Goal: Information Seeking & Learning: Compare options

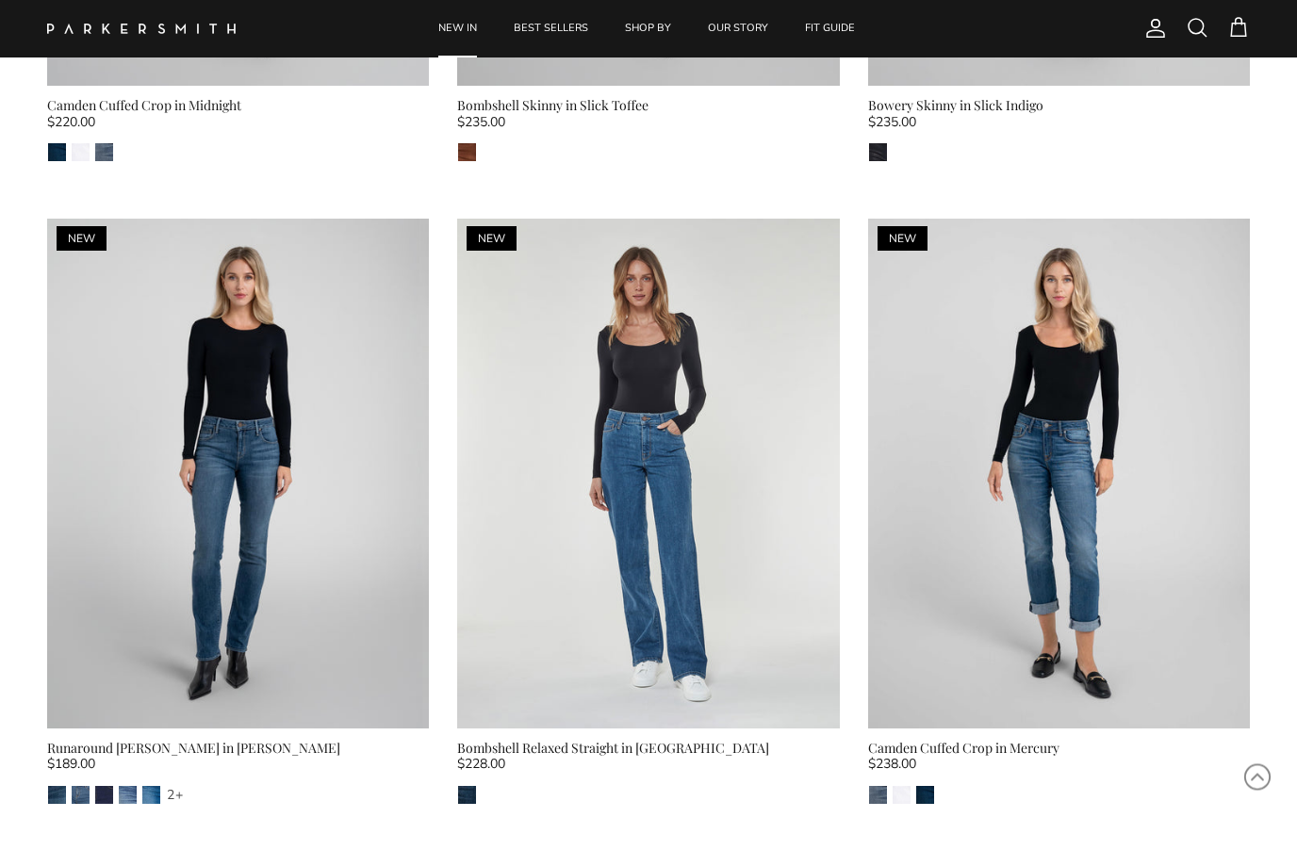
scroll to position [2523, 0]
click at [141, 565] on img at bounding box center [238, 475] width 382 height 510
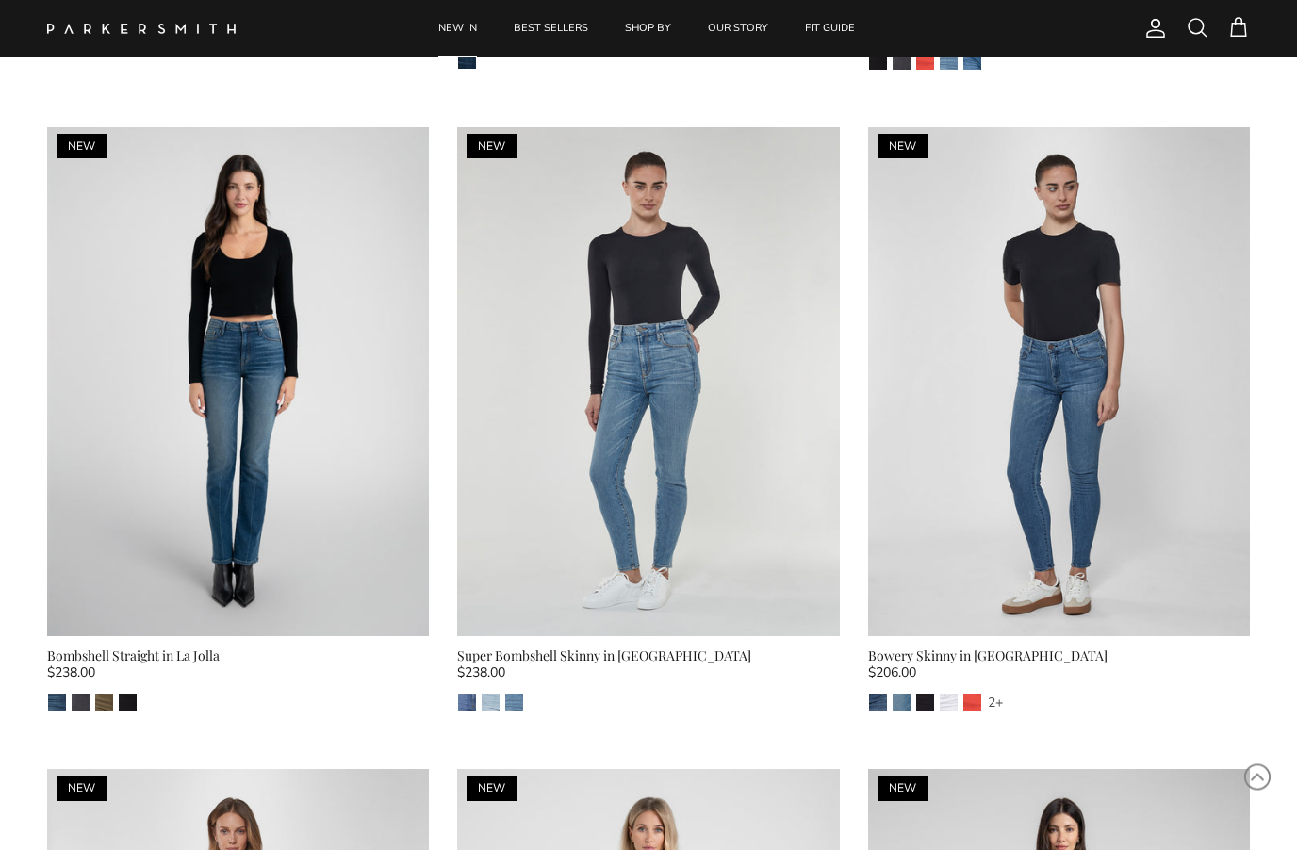
scroll to position [5828, 0]
click at [191, 431] on img at bounding box center [238, 382] width 382 height 510
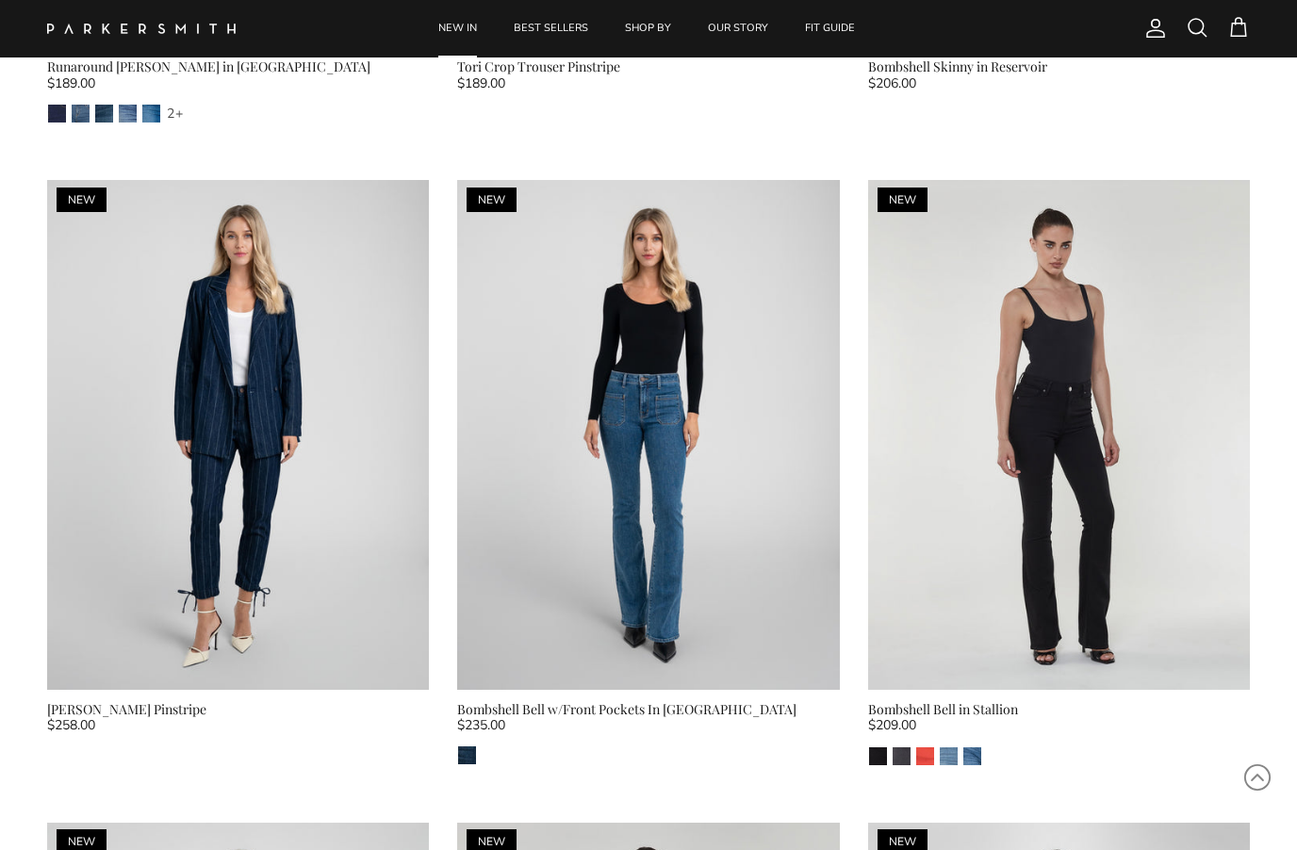
scroll to position [5132, 0]
click at [735, 554] on img at bounding box center [648, 436] width 382 height 510
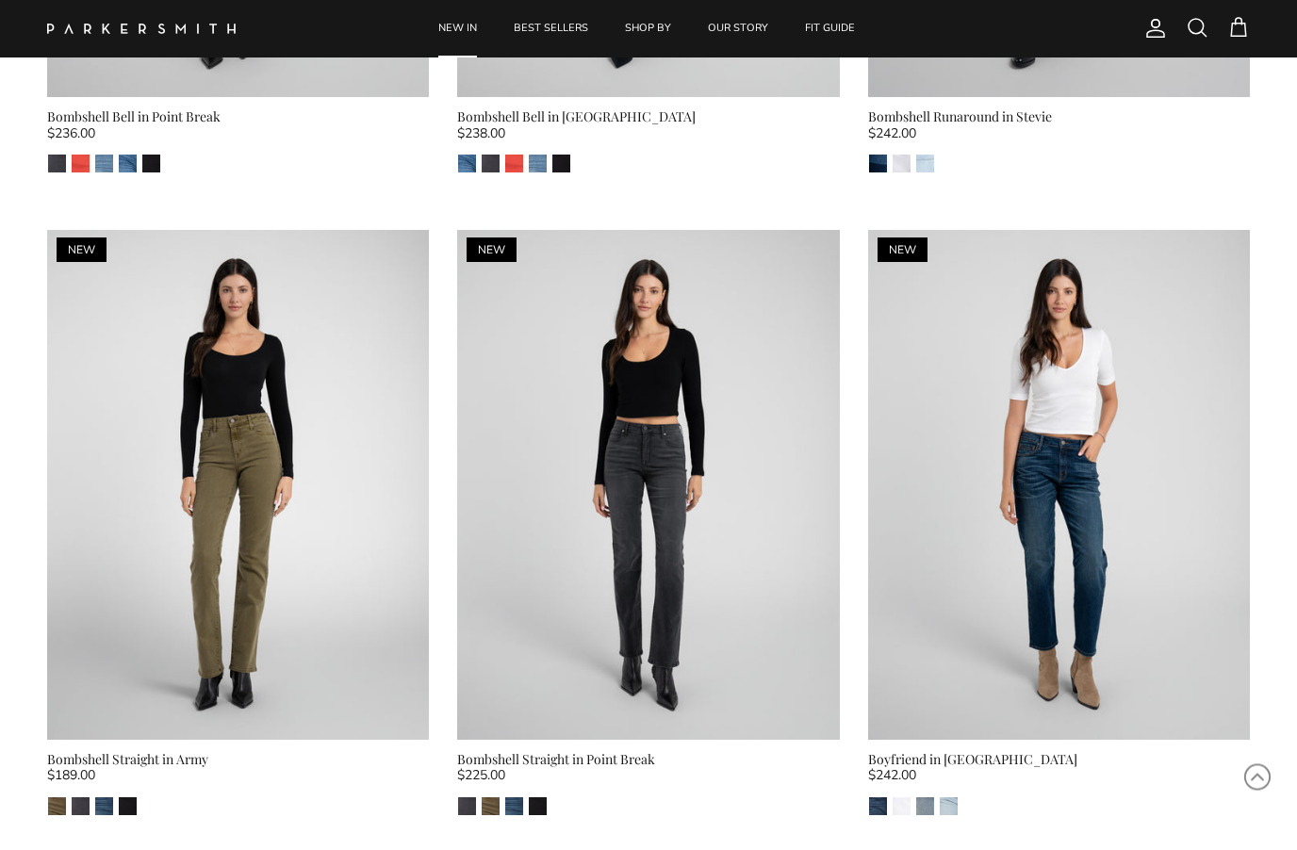
scroll to position [3798, 0]
click at [165, 541] on img at bounding box center [238, 485] width 382 height 510
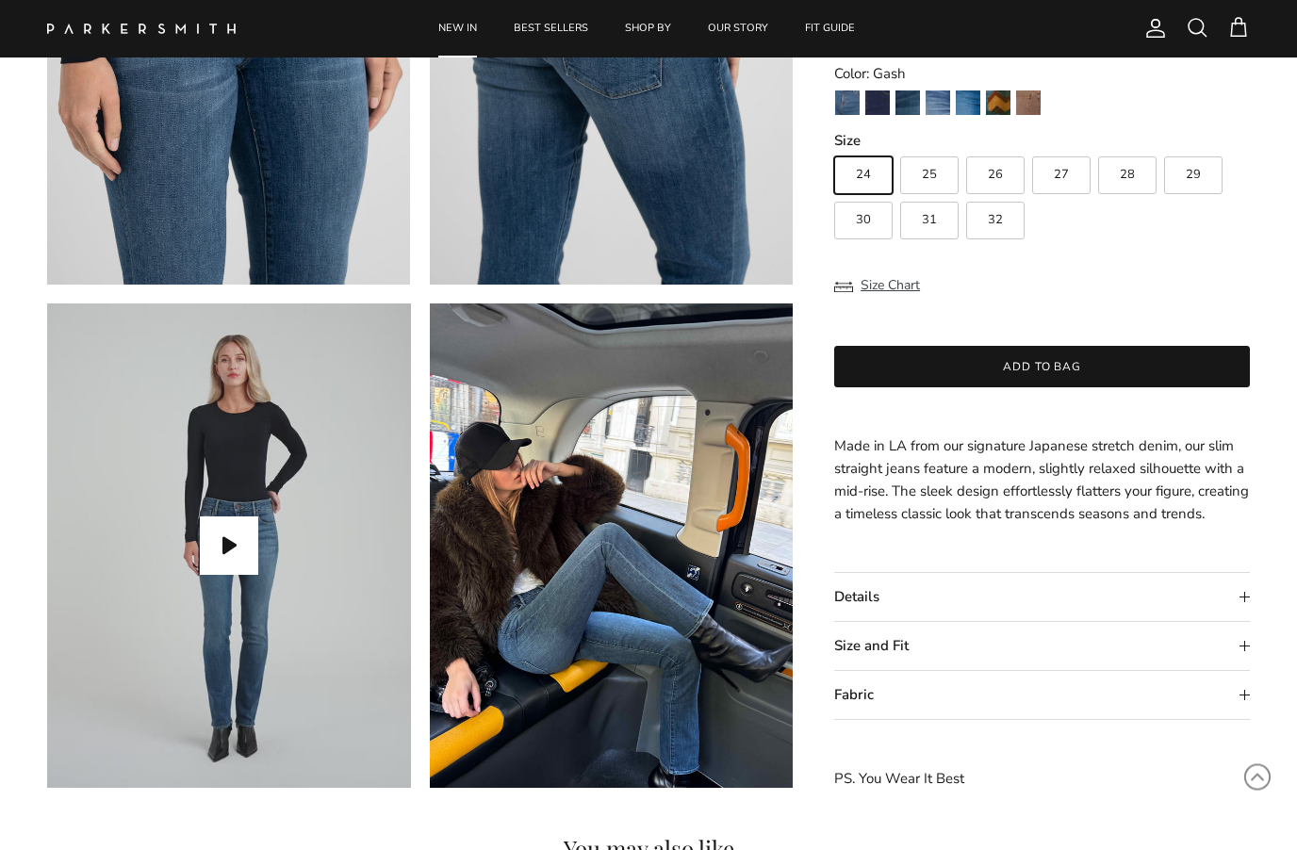
scroll to position [1369, 0]
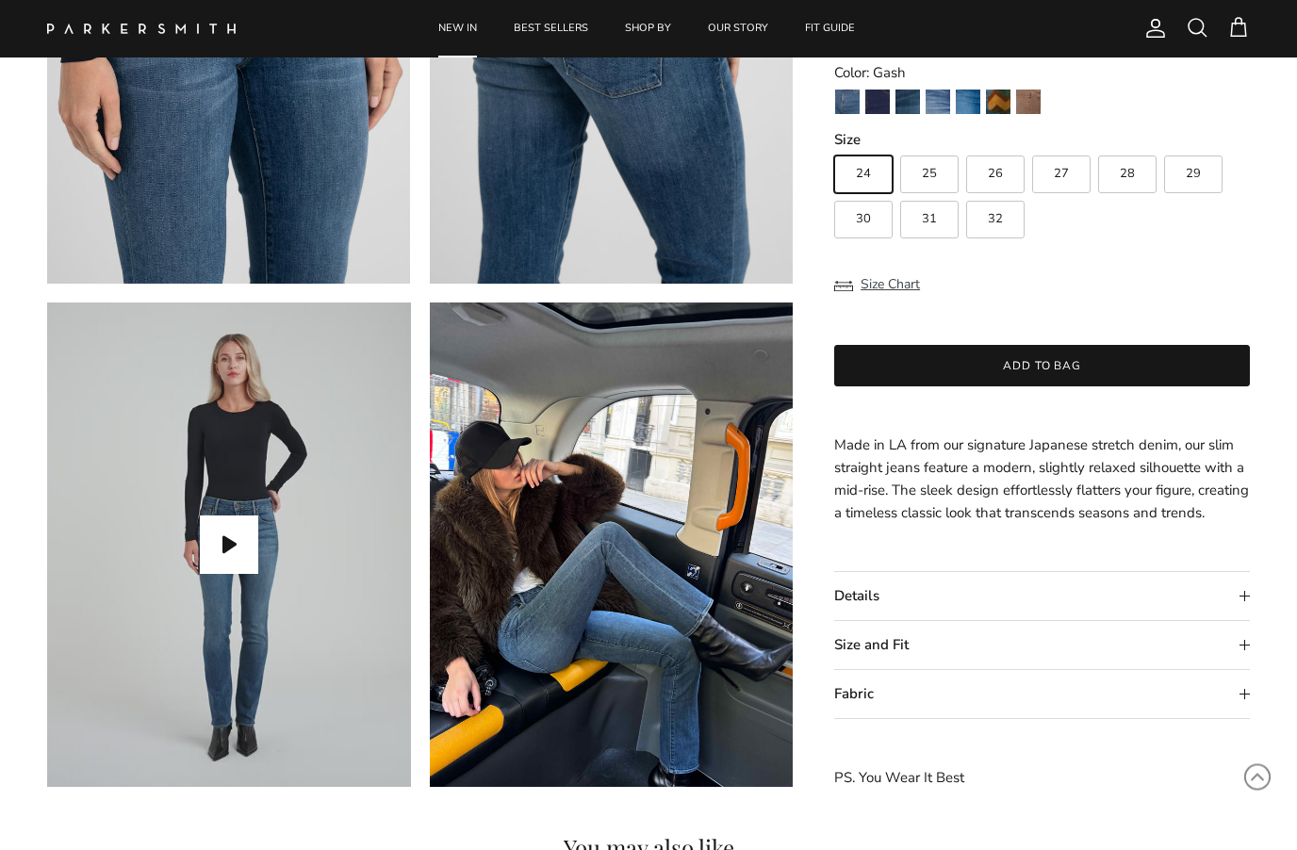
click at [991, 701] on summary "Fabric" at bounding box center [1042, 695] width 416 height 48
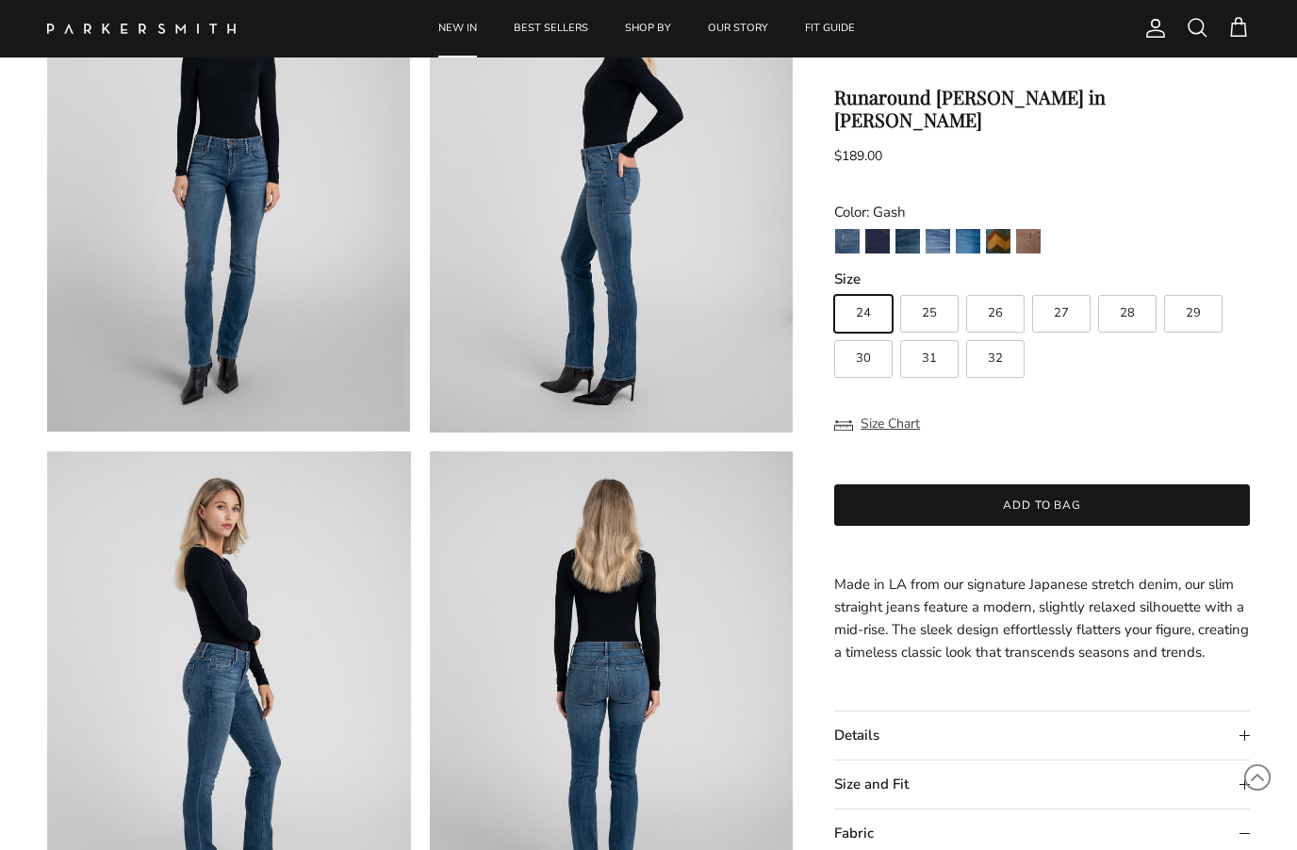
scroll to position [211, 0]
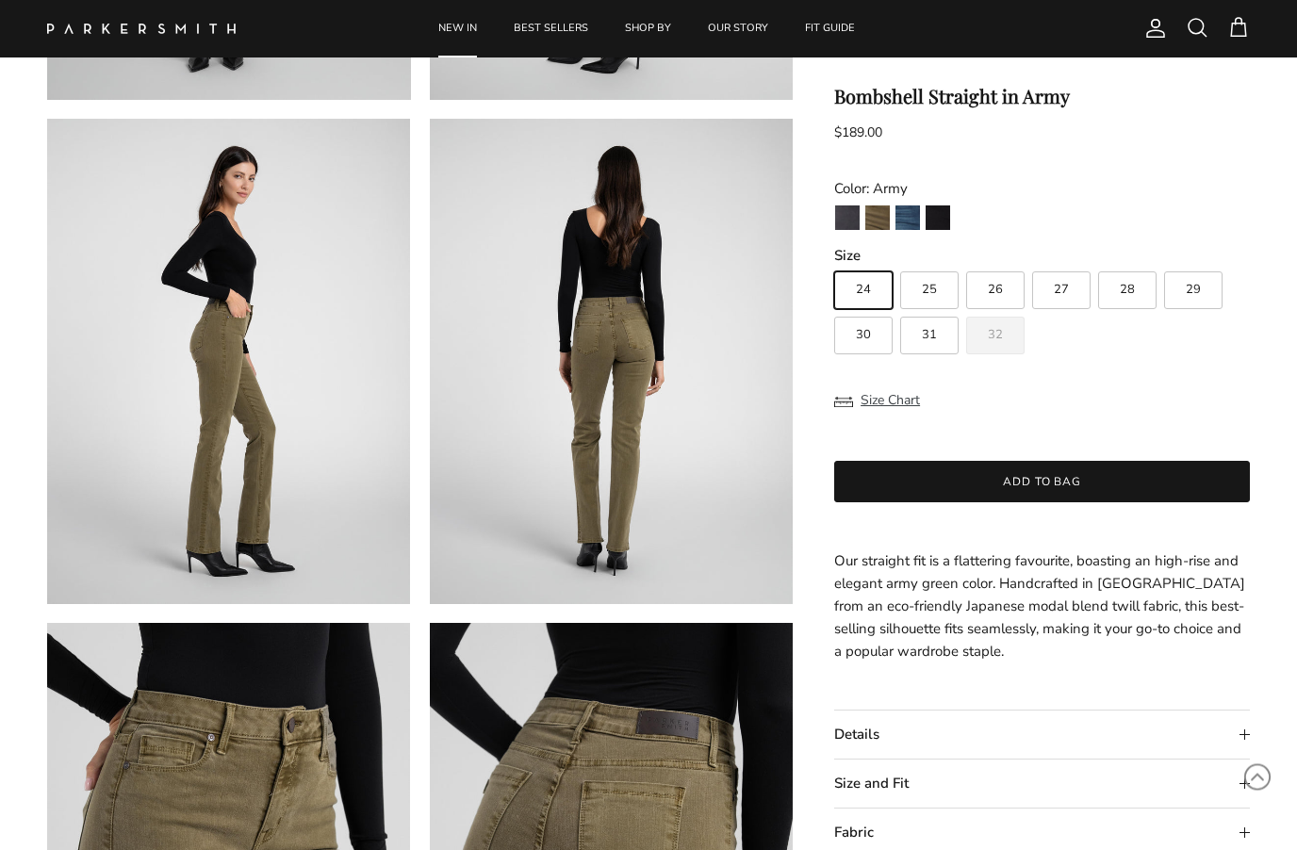
scroll to position [546, 0]
click at [850, 210] on img "Point Break" at bounding box center [847, 218] width 25 height 25
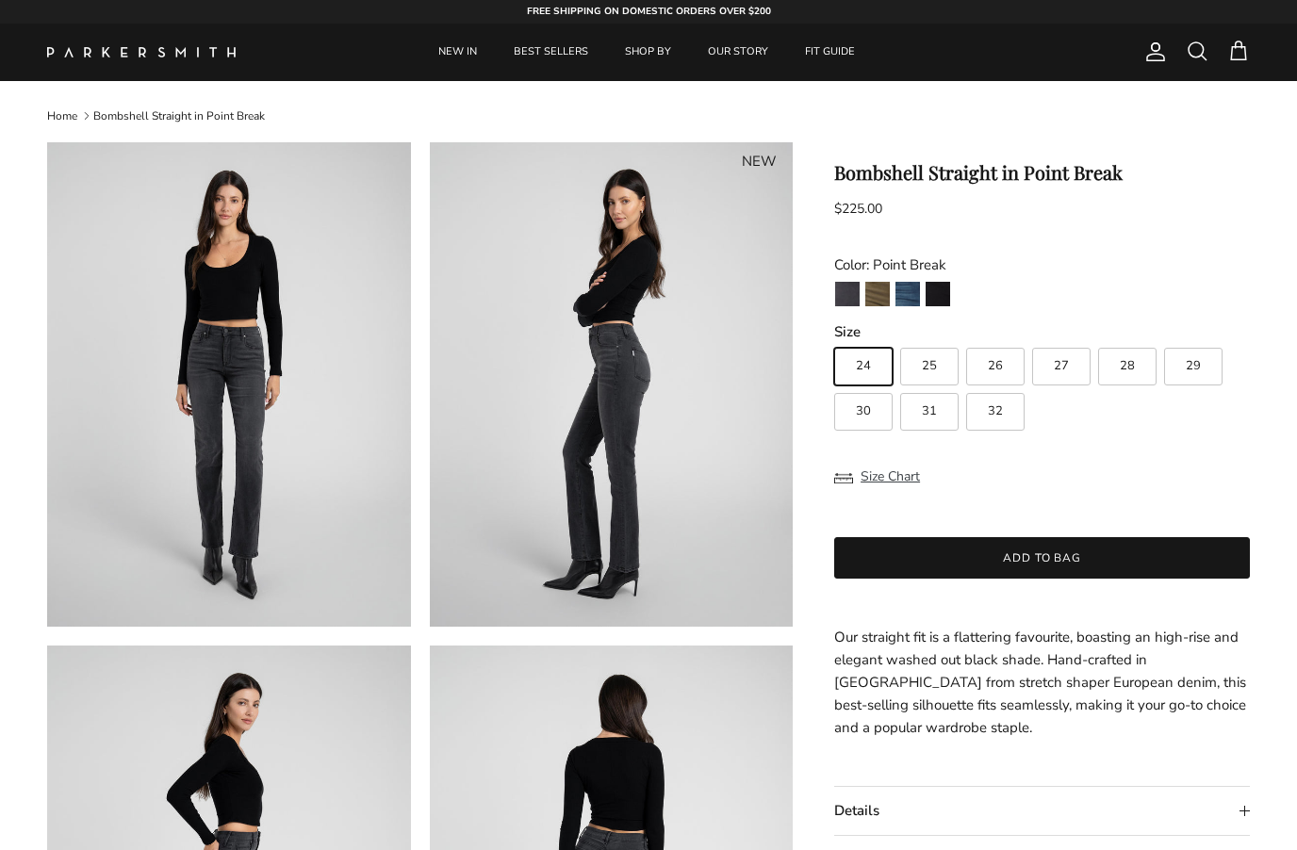
click at [884, 288] on img "Army" at bounding box center [877, 294] width 25 height 25
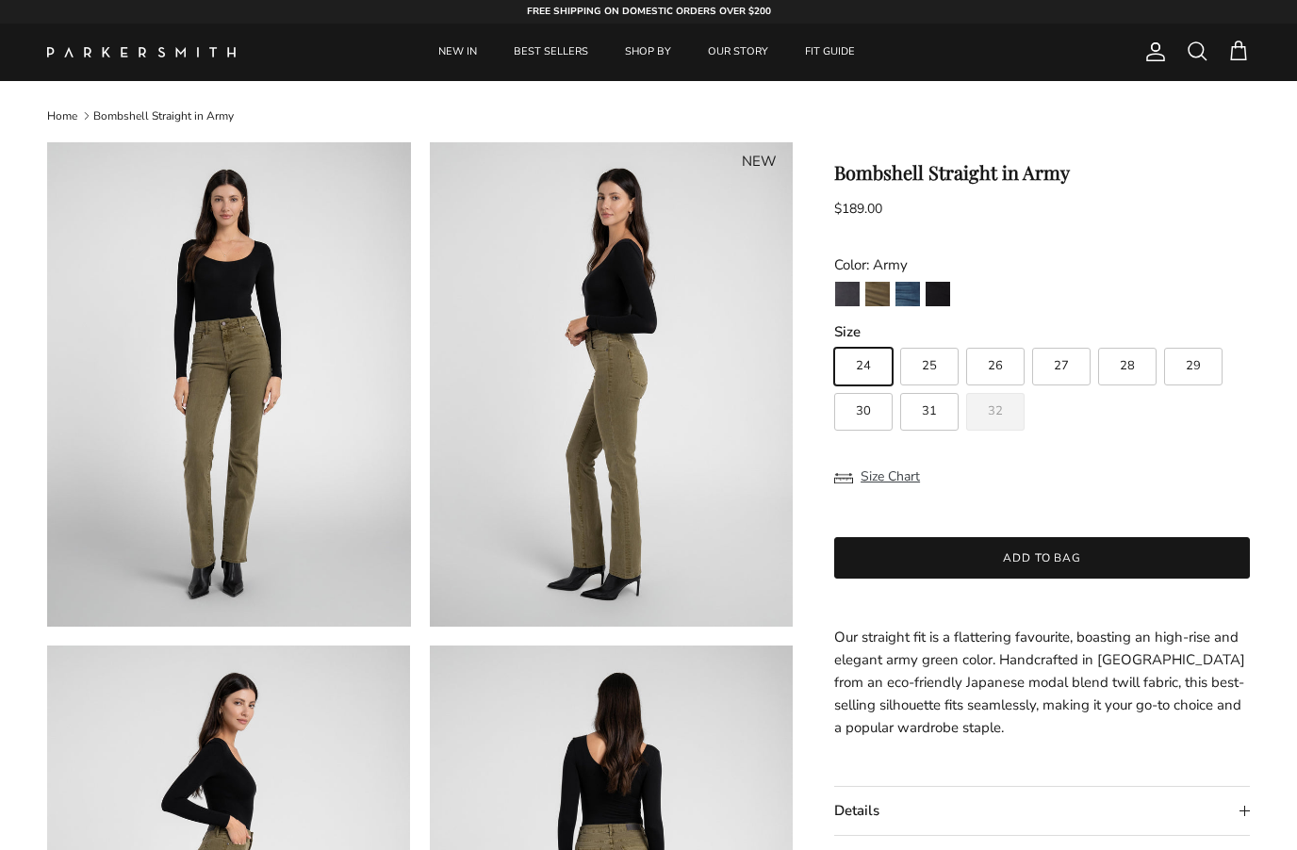
click at [909, 294] on img "La Jolla" at bounding box center [908, 294] width 25 height 25
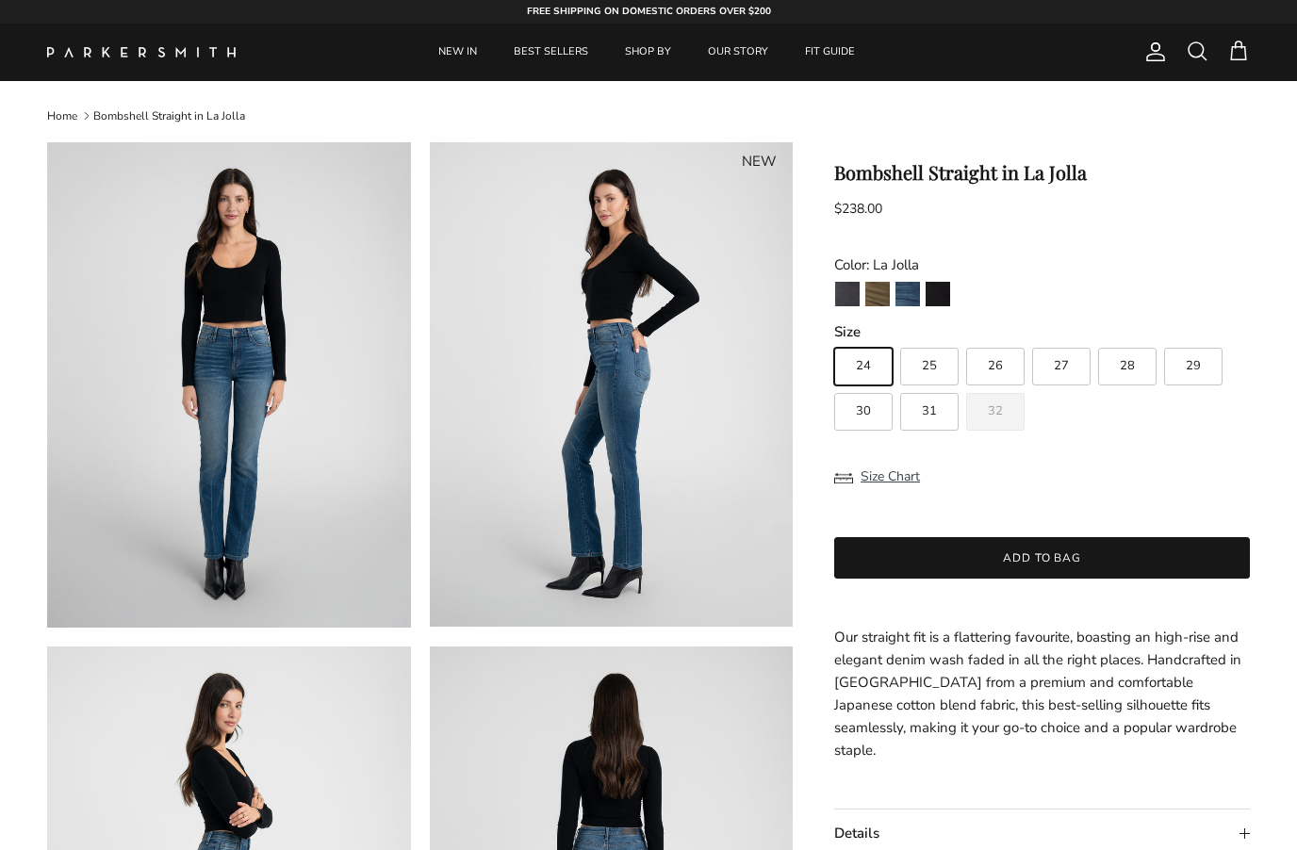
click at [944, 287] on img "Stallion" at bounding box center [938, 294] width 25 height 25
